Goal: Transaction & Acquisition: Download file/media

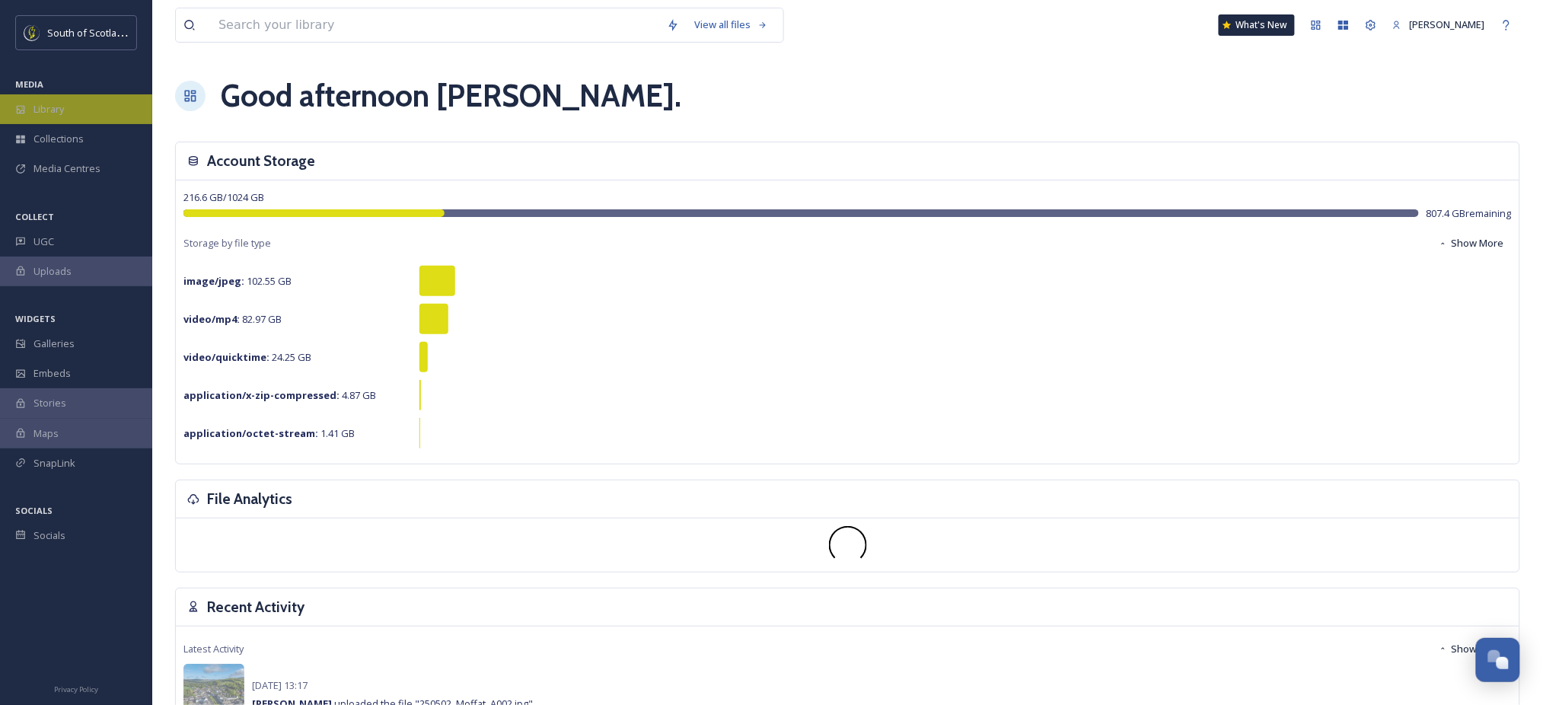
click at [46, 119] on div "Library" at bounding box center [76, 109] width 152 height 30
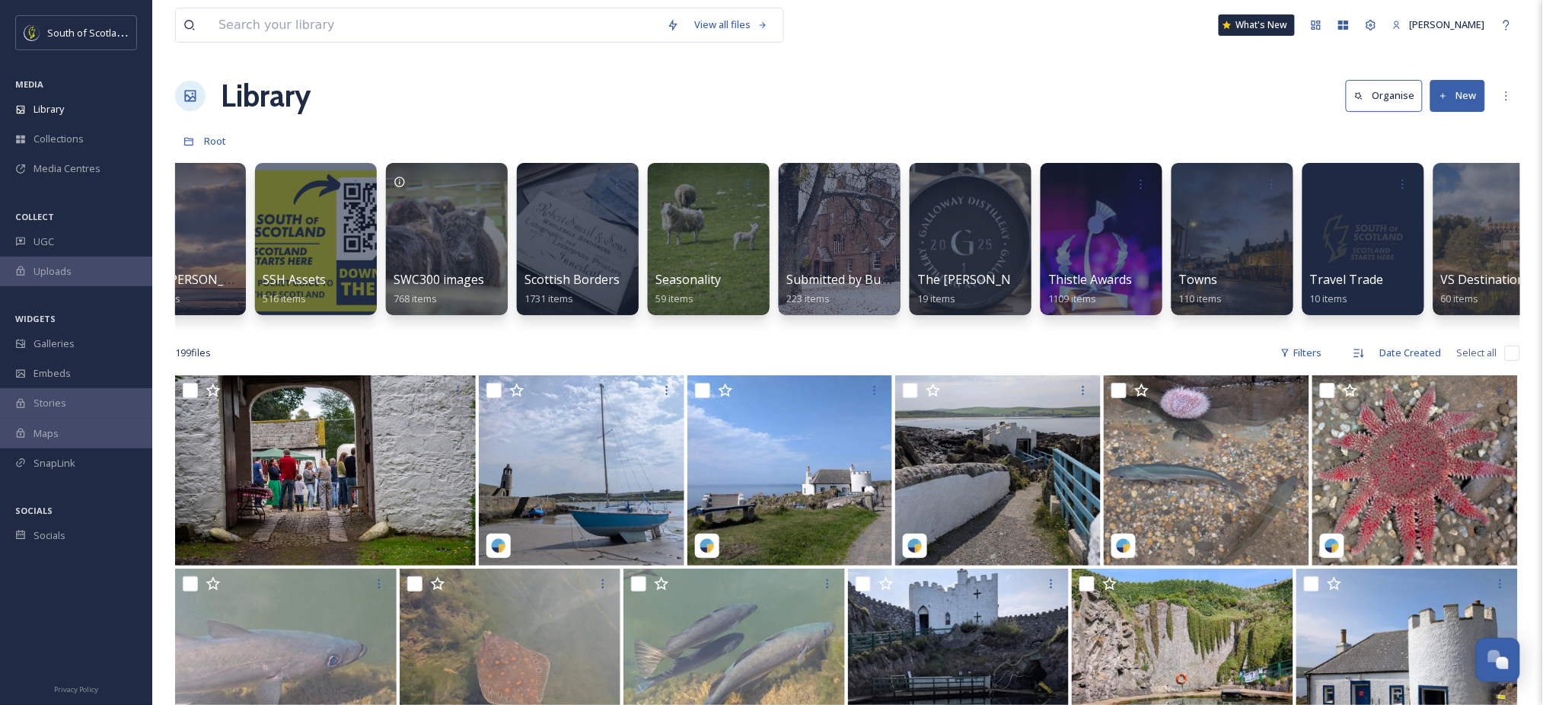
scroll to position [0, 4252]
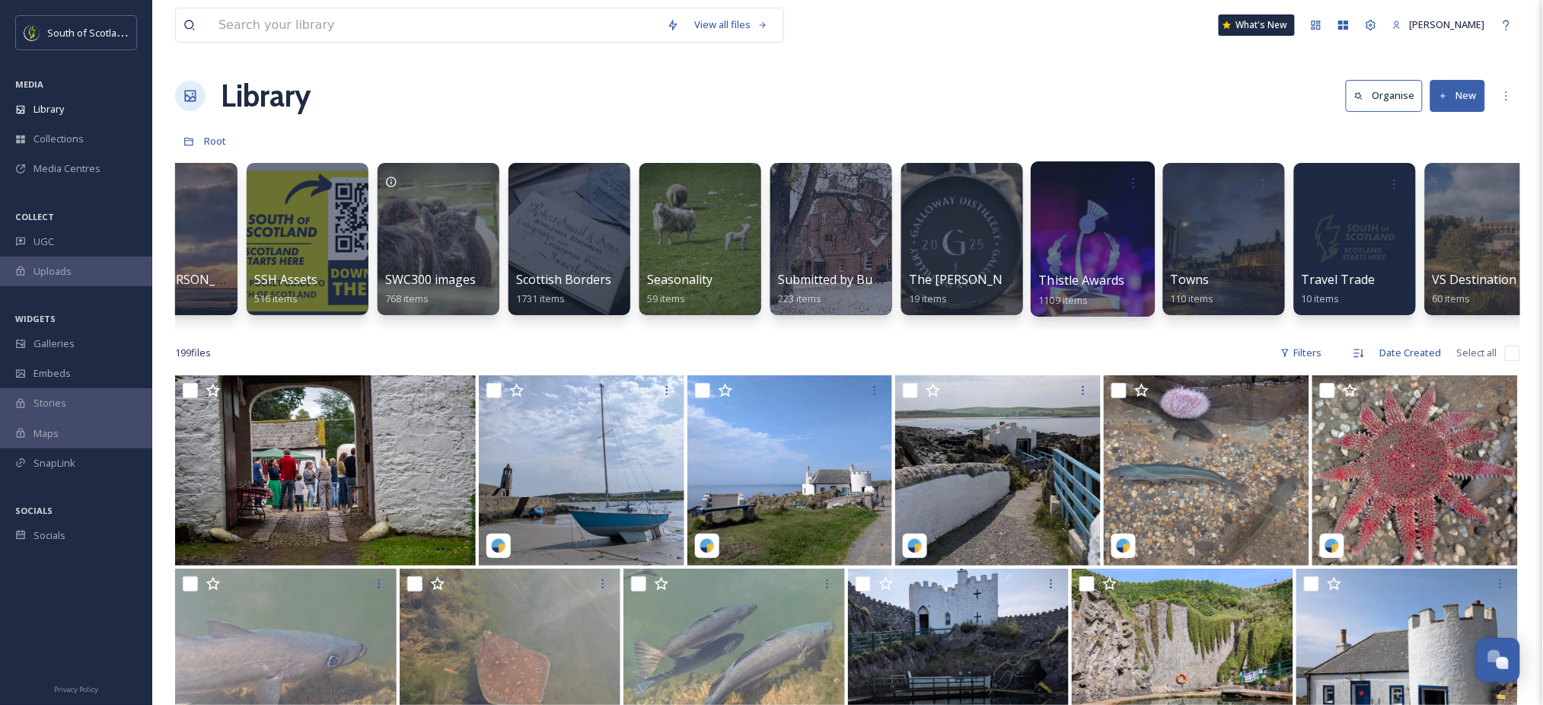
click at [1081, 240] on div at bounding box center [1092, 238] width 124 height 155
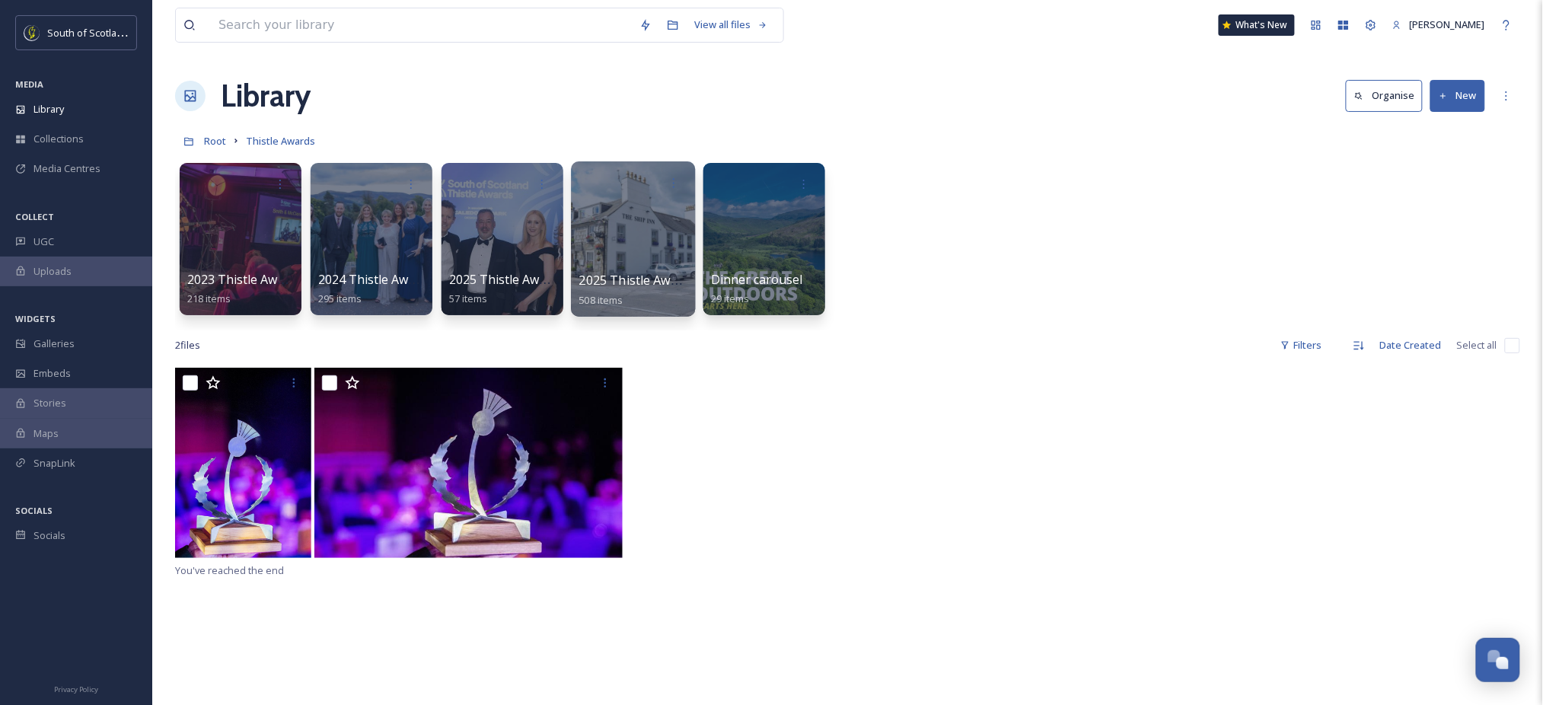
click at [629, 250] on div at bounding box center [633, 238] width 124 height 155
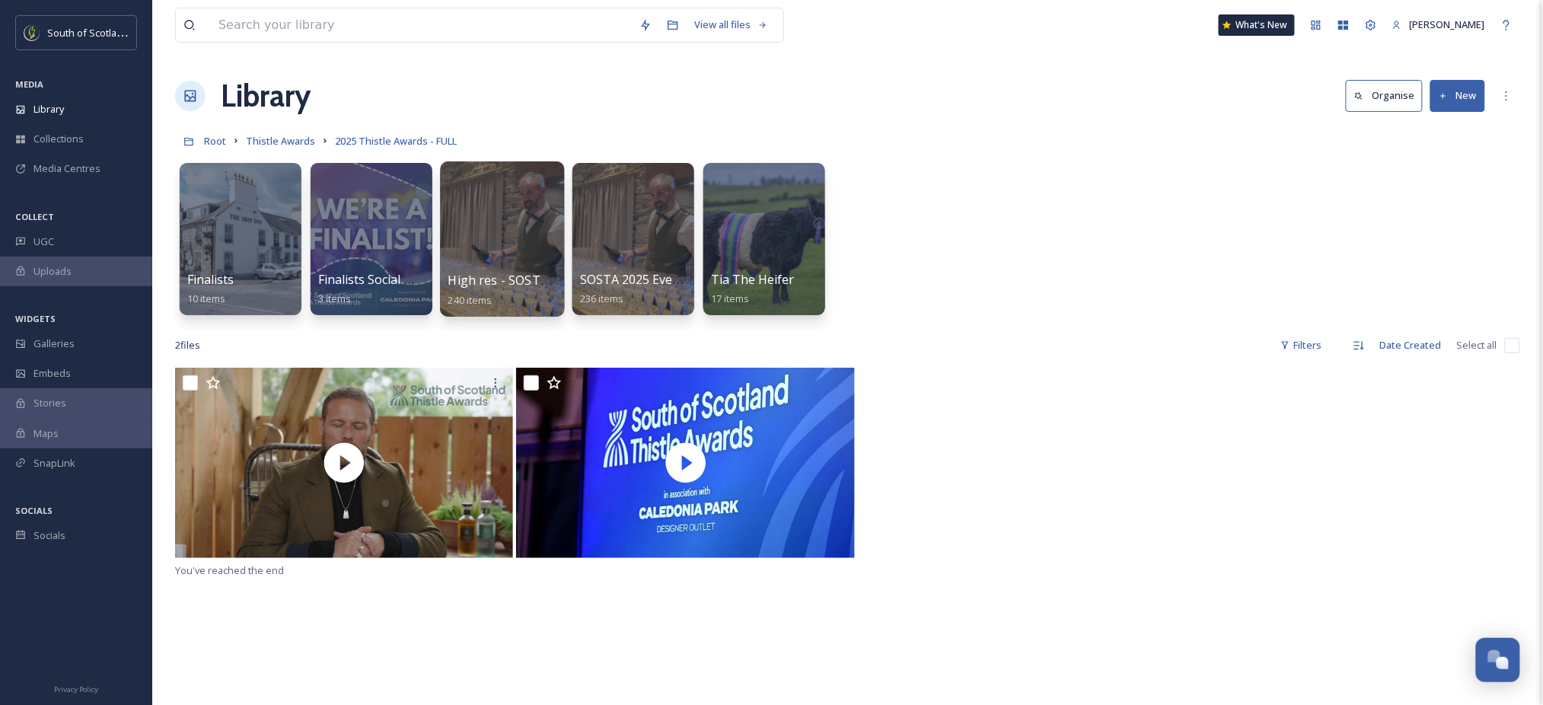
click at [517, 235] on div at bounding box center [502, 238] width 124 height 155
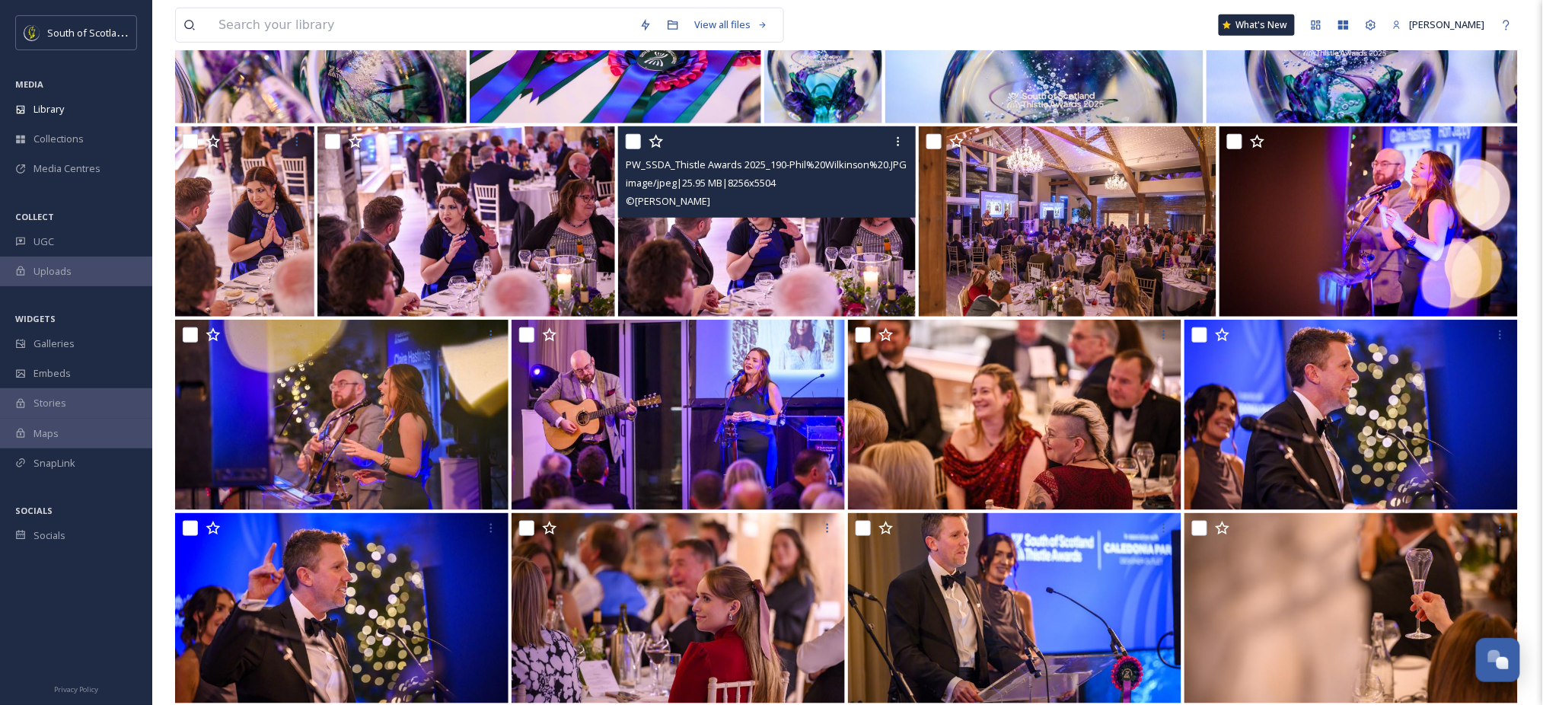
scroll to position [2039, 0]
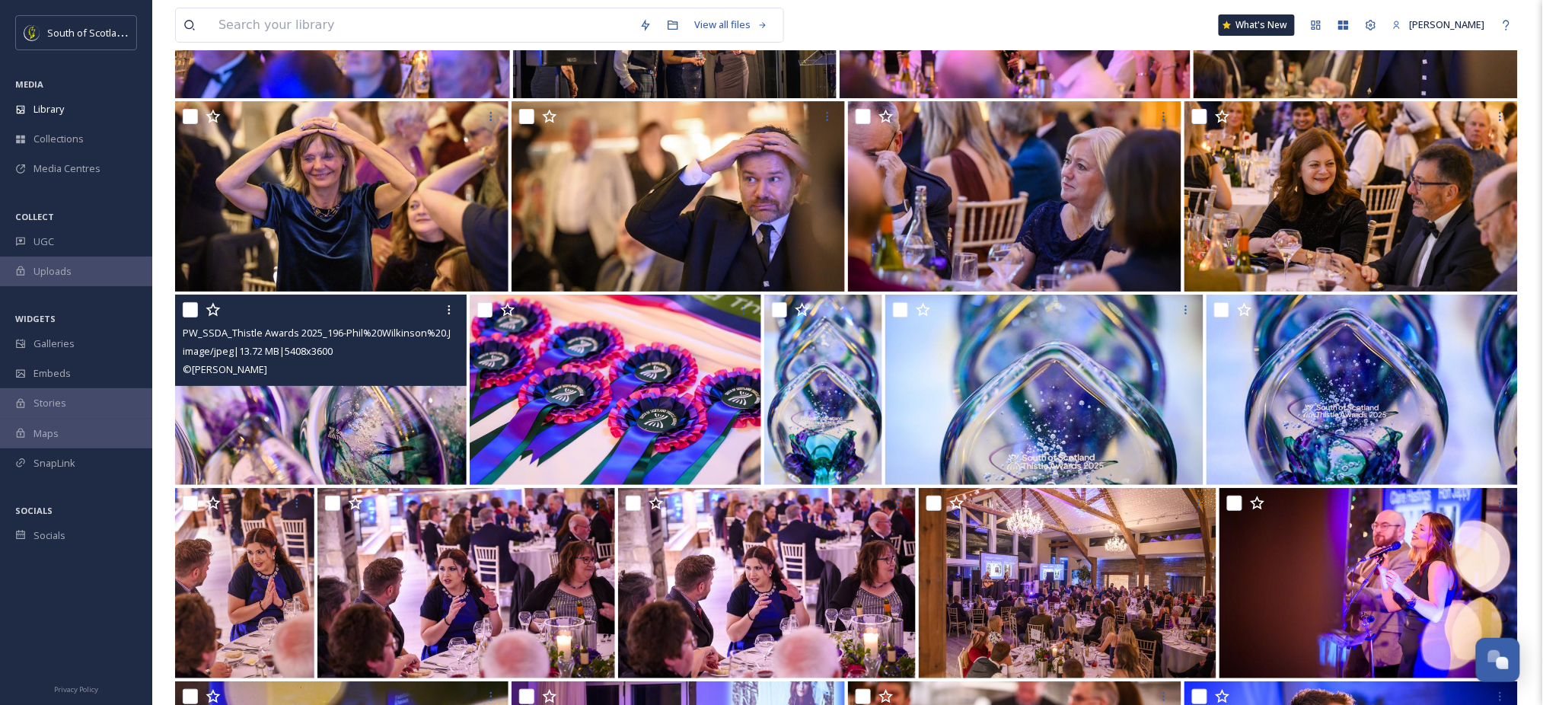
click at [396, 408] on img at bounding box center [320, 389] width 291 height 190
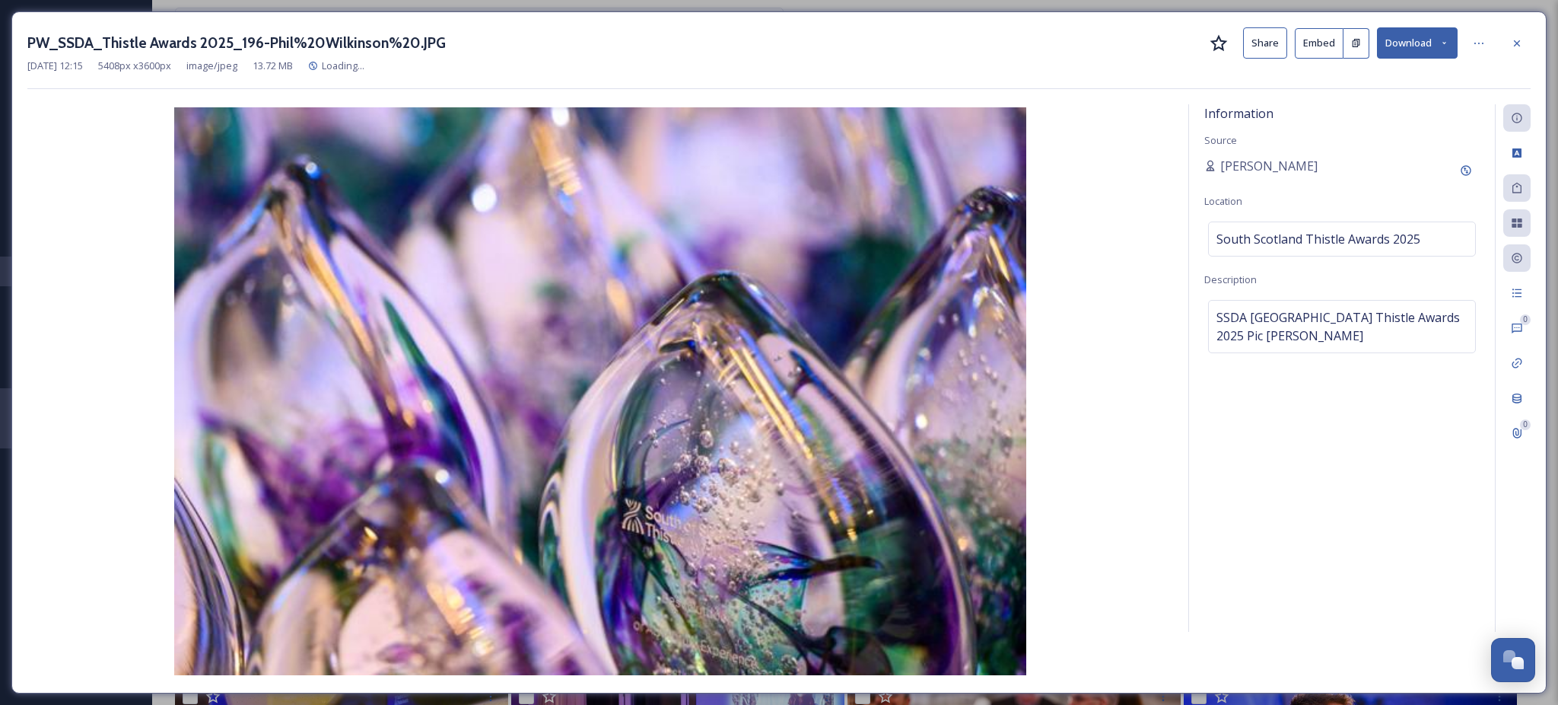
click at [1429, 43] on button "Download" at bounding box center [1417, 42] width 81 height 31
click at [1402, 113] on span "Download Large (2000 x 1331)" at bounding box center [1373, 107] width 134 height 14
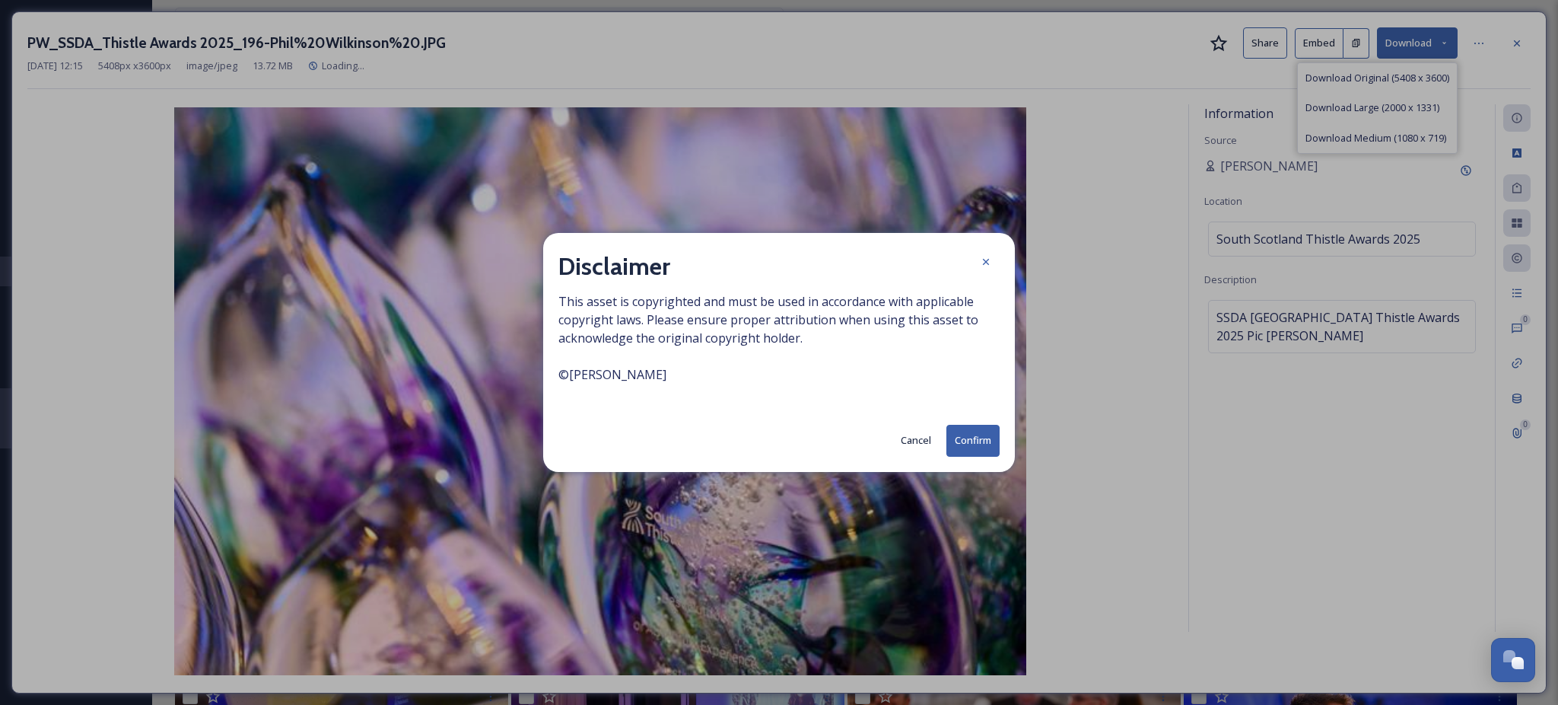
click at [960, 447] on button "Confirm" at bounding box center [973, 440] width 53 height 31
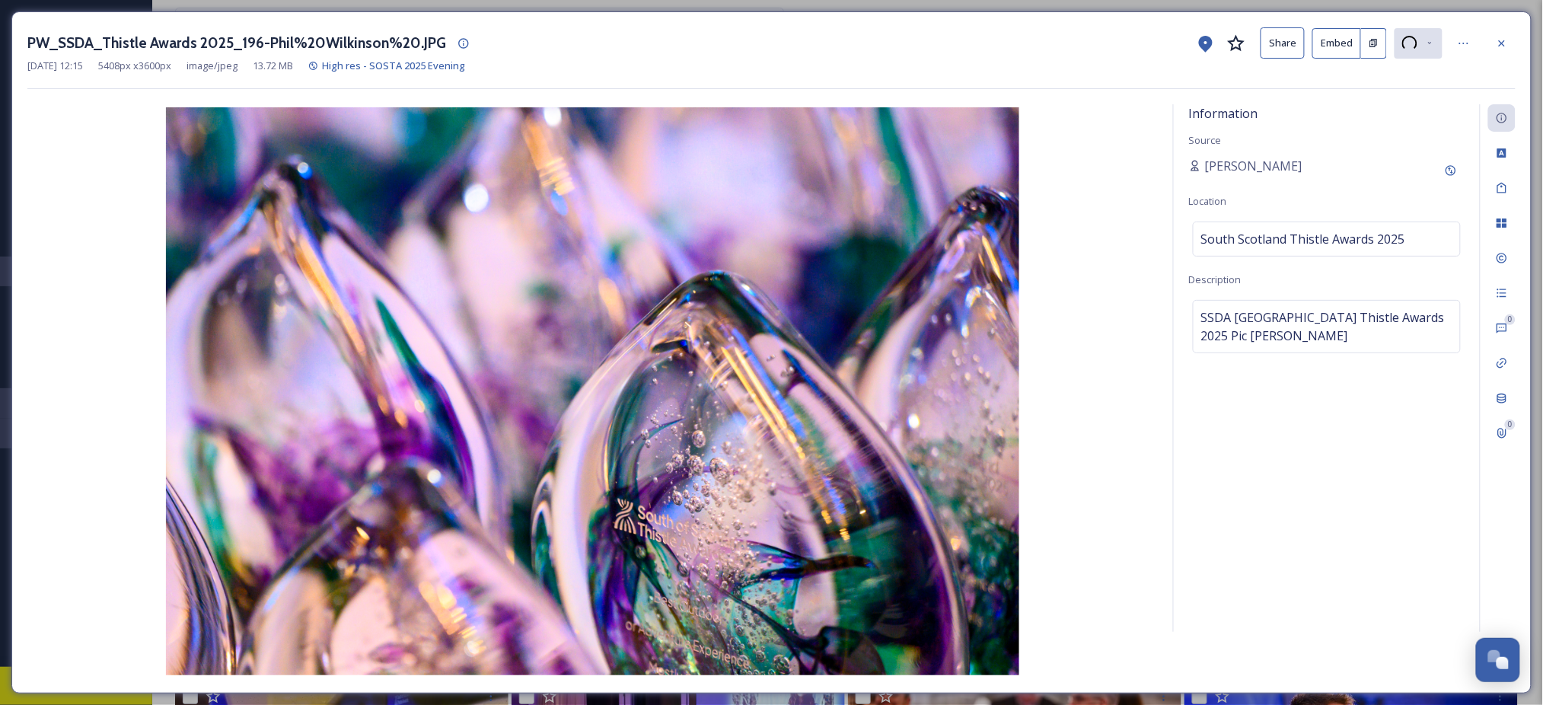
drag, startPoint x: 1323, startPoint y: 464, endPoint x: 1324, endPoint y: 500, distance: 35.8
click at [1498, 49] on div at bounding box center [1501, 43] width 27 height 27
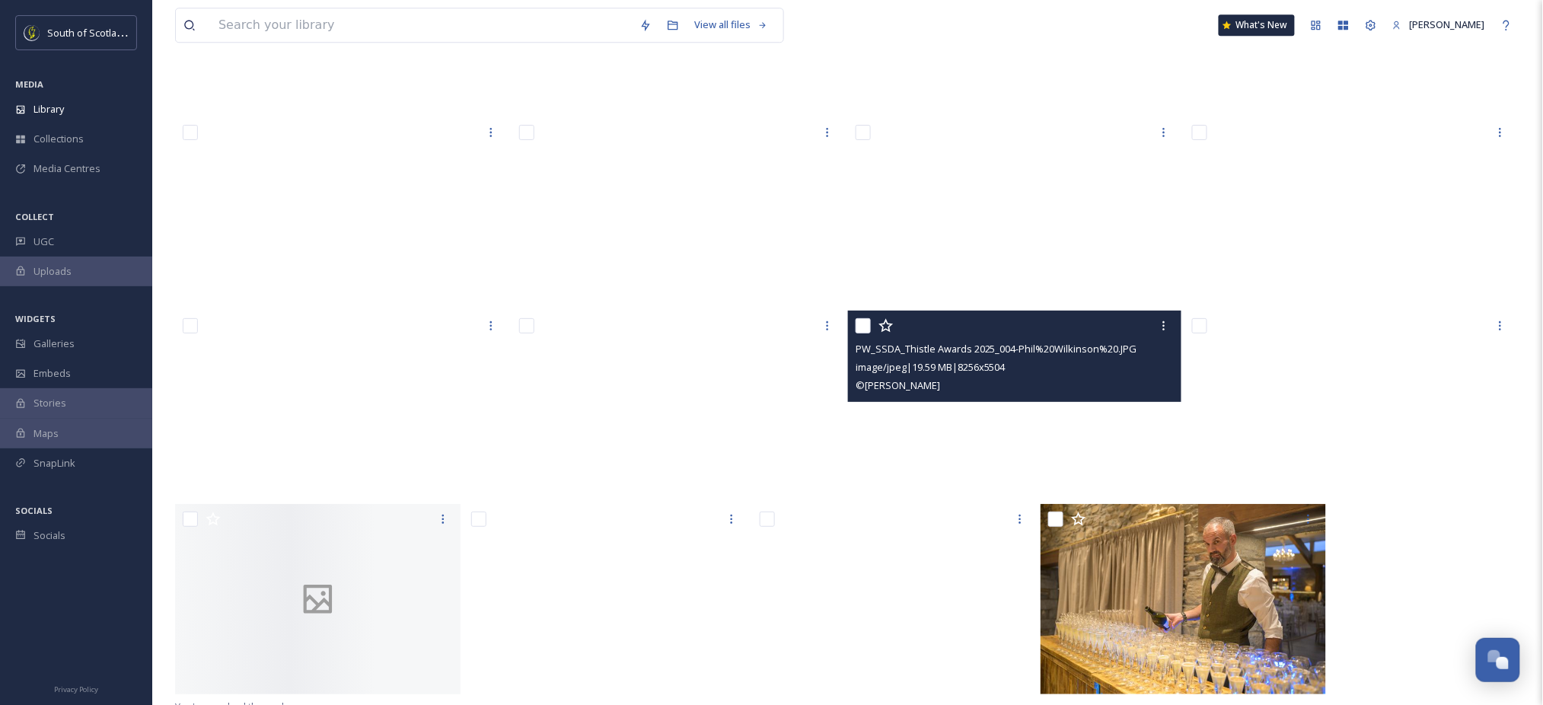
scroll to position [9958, 0]
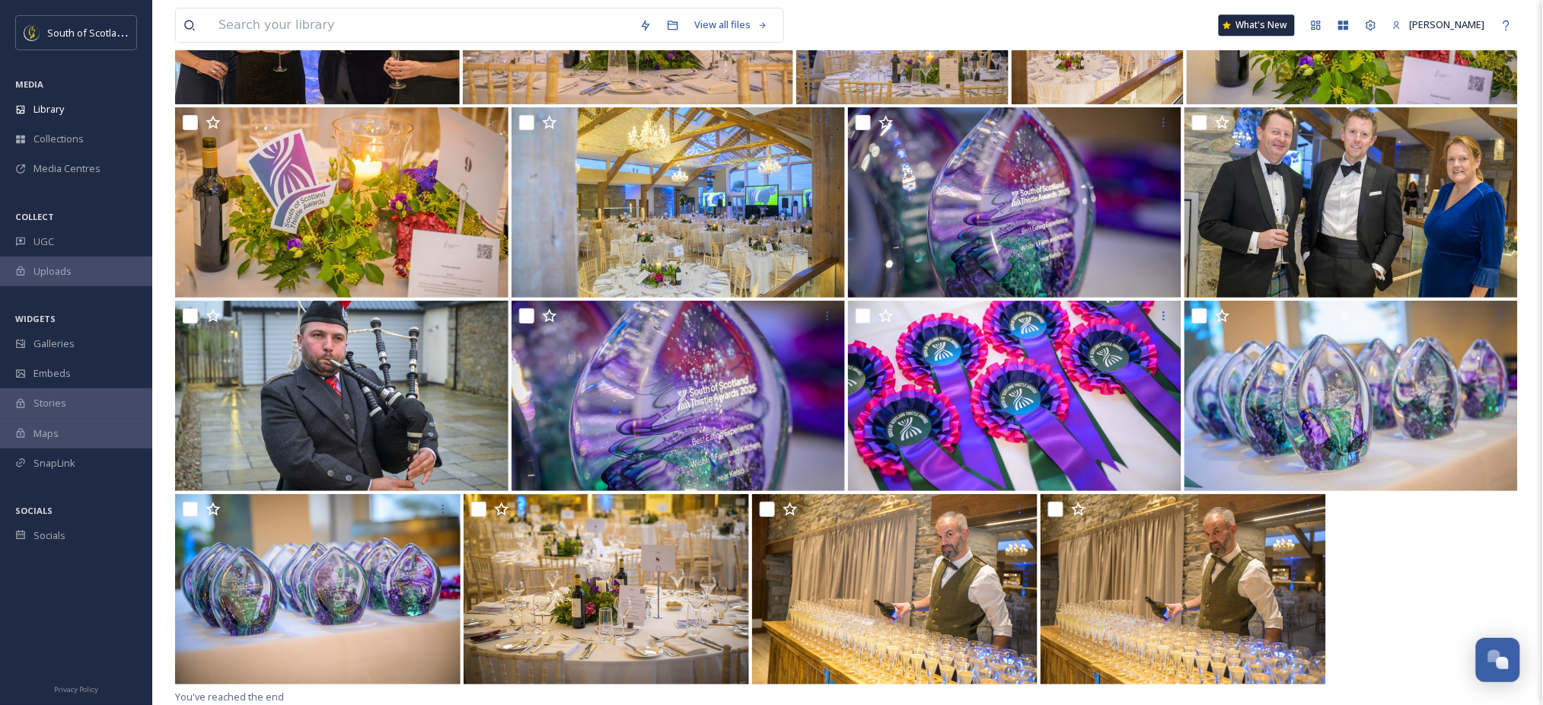
click at [1437, 574] on div at bounding box center [847, 590] width 1345 height 193
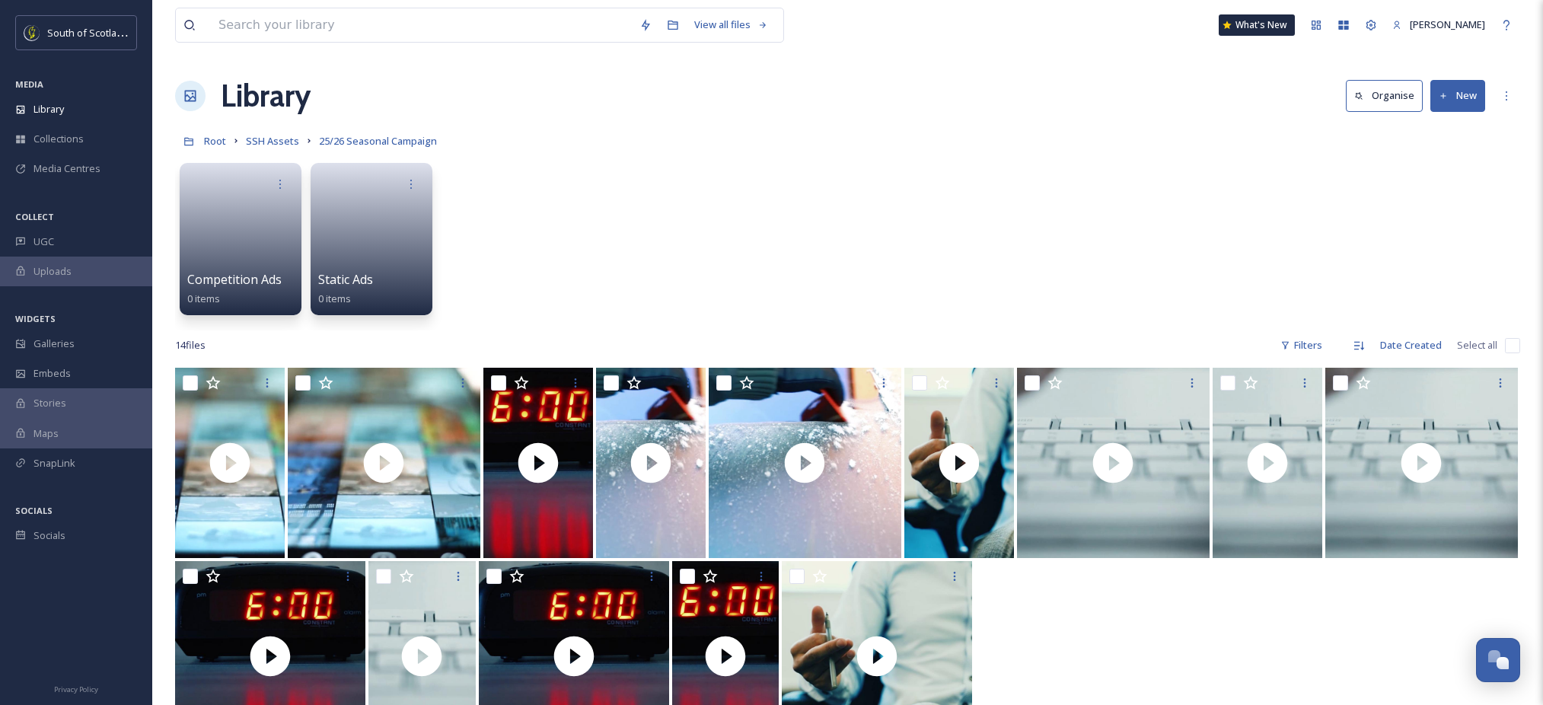
scroll to position [20, 0]
